Goal: Task Accomplishment & Management: Complete application form

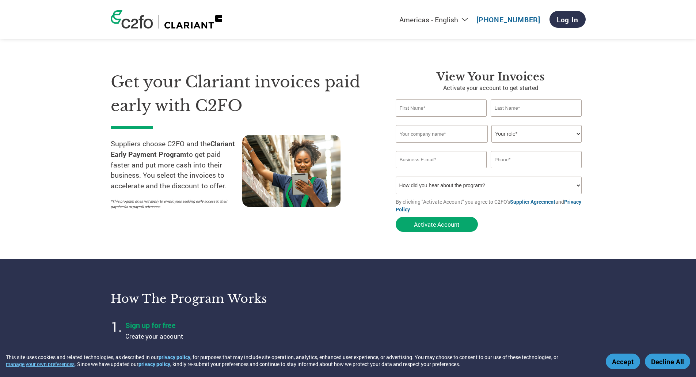
click at [427, 106] on input "text" at bounding box center [441, 107] width 91 height 17
type input "c"
type input "[PERSON_NAME]"
type input "Beretta"
click at [422, 134] on input "text" at bounding box center [442, 134] width 92 height 18
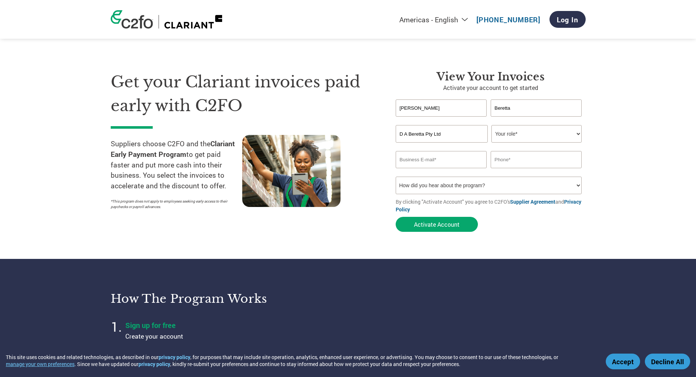
type input "D A Beretta Pty Ltd"
click at [512, 132] on select "Your role* CFO Controller Credit Manager Finance Director Treasurer CEO Preside…" at bounding box center [537, 134] width 90 height 18
select select "OWNER_FOUNDER"
click at [492, 125] on select "Your role* CFO Controller Credit Manager Finance Director Treasurer CEO Preside…" at bounding box center [537, 134] width 90 height 18
click at [436, 161] on input "email" at bounding box center [441, 159] width 91 height 17
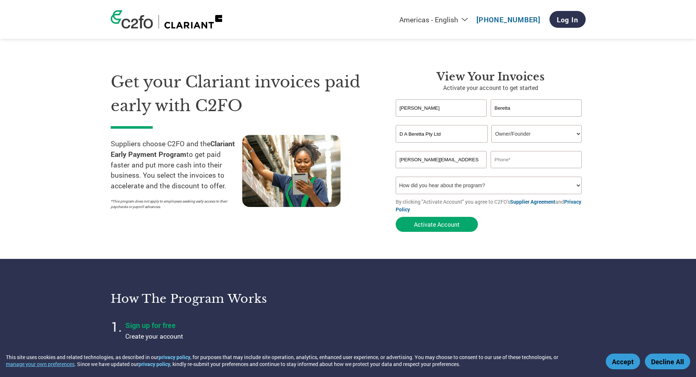
type input "chris@beretta.com.au"
click at [540, 162] on input "text" at bounding box center [536, 159] width 91 height 17
type input "0352483065"
click at [487, 185] on select "How did you hear about the program? Received a letter Email Social Media Online…" at bounding box center [489, 186] width 186 height 18
select select "Email"
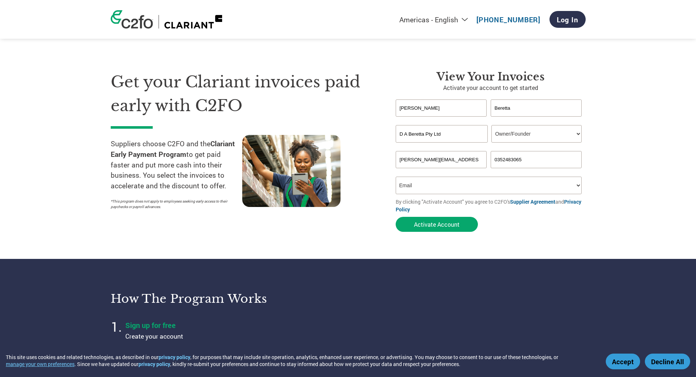
click at [396, 177] on select "How did you hear about the program? Received a letter Email Social Media Online…" at bounding box center [489, 186] width 186 height 18
click at [446, 223] on button "Activate Account" at bounding box center [437, 224] width 82 height 15
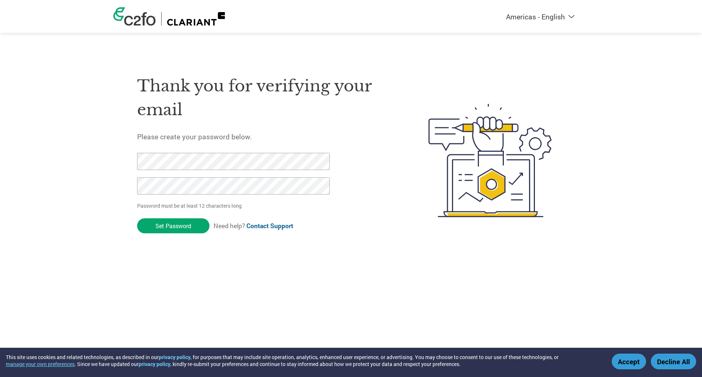
click at [570, 16] on select "Americas - English Américas - Español [GEOGRAPHIC_DATA] - Português [GEOGRAPHIC…" at bounding box center [494, 16] width 169 height 9
select select "en-AU"
click at [457, 12] on select "Americas - English Américas - Español [GEOGRAPHIC_DATA] - Português [GEOGRAPHIC…" at bounding box center [494, 16] width 169 height 9
click at [172, 226] on input "Set Password" at bounding box center [173, 225] width 72 height 15
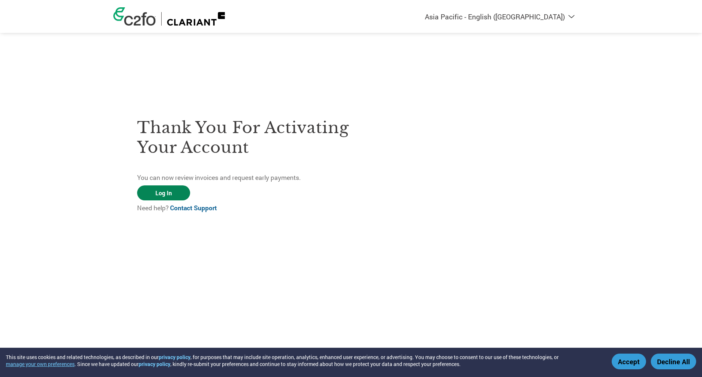
click at [163, 191] on link "Log In" at bounding box center [163, 192] width 53 height 15
